Goal: Task Accomplishment & Management: Use online tool/utility

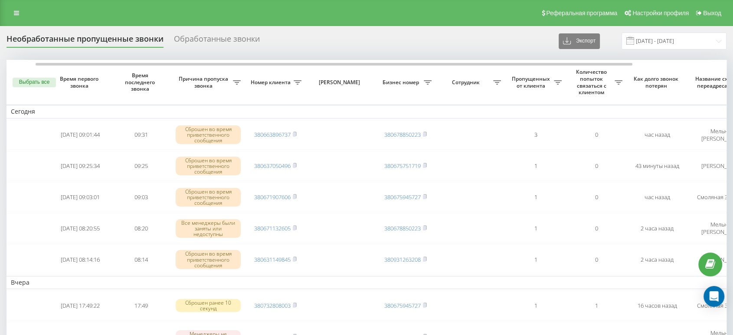
scroll to position [0, 35]
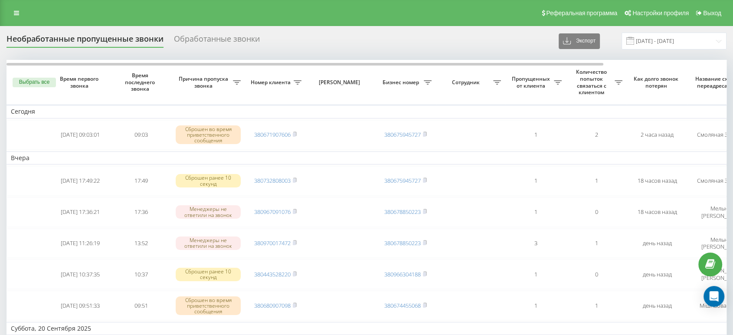
drag, startPoint x: 416, startPoint y: 1, endPoint x: 393, endPoint y: 21, distance: 30.2
click at [393, 21] on div "Реферальная программа Настройки профиля Выход" at bounding box center [366, 13] width 733 height 26
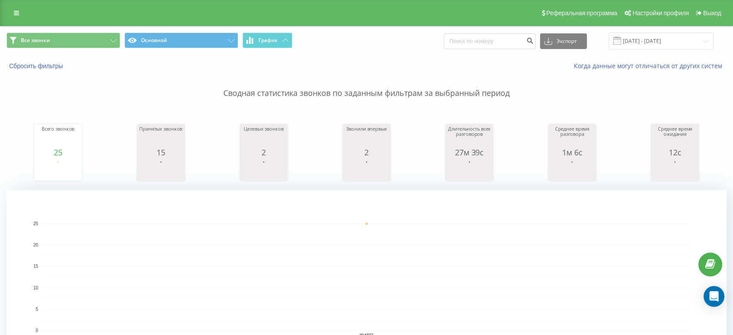
drag, startPoint x: 395, startPoint y: 29, endPoint x: 390, endPoint y: 29, distance: 5.6
drag, startPoint x: 390, startPoint y: 29, endPoint x: 346, endPoint y: 29, distance: 43.8
click at [346, 29] on div "Все звонки Основной График Экспорт .csv .xls .xlsx 20.09.2025 - 20.09.2025" at bounding box center [366, 40] width 733 height 29
click at [649, 35] on input "[DATE] - [DATE]" at bounding box center [661, 41] width 105 height 17
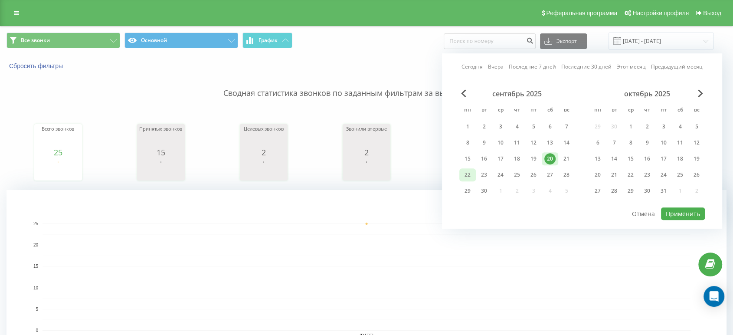
click at [469, 175] on div "22" at bounding box center [467, 174] width 11 height 11
click at [683, 217] on button "Применить" at bounding box center [683, 213] width 44 height 13
type input "[DATE] - [DATE]"
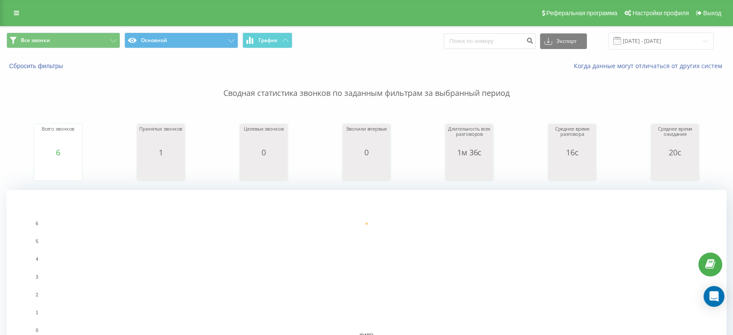
drag, startPoint x: 425, startPoint y: 7, endPoint x: 243, endPoint y: 8, distance: 181.9
drag, startPoint x: 243, startPoint y: 8, endPoint x: 203, endPoint y: 8, distance: 39.9
click at [203, 8] on div "Реферальная программа Настройки профиля Выход" at bounding box center [366, 13] width 733 height 26
